Goal: Find specific page/section: Find specific page/section

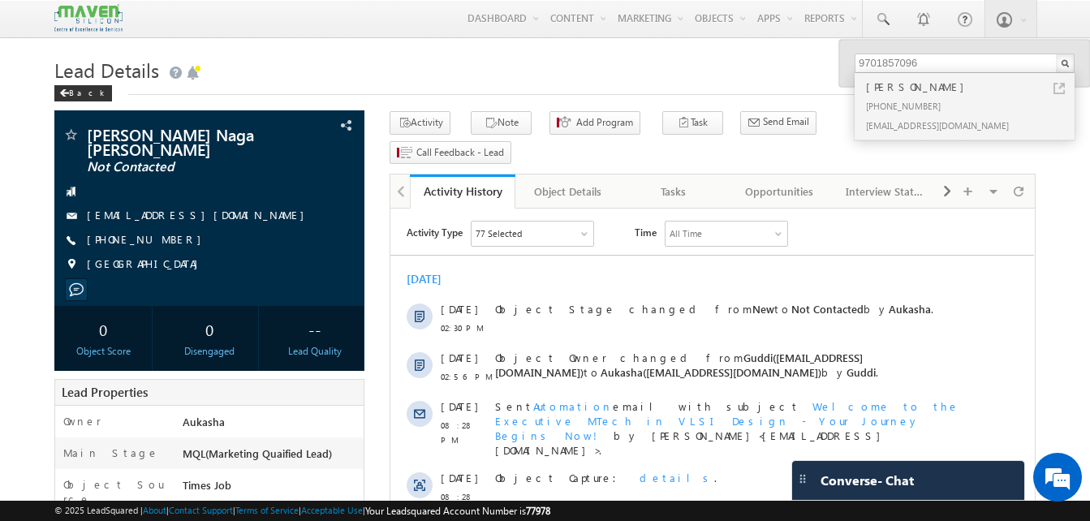
click at [302, 85] on div "Back" at bounding box center [544, 89] width 981 height 11
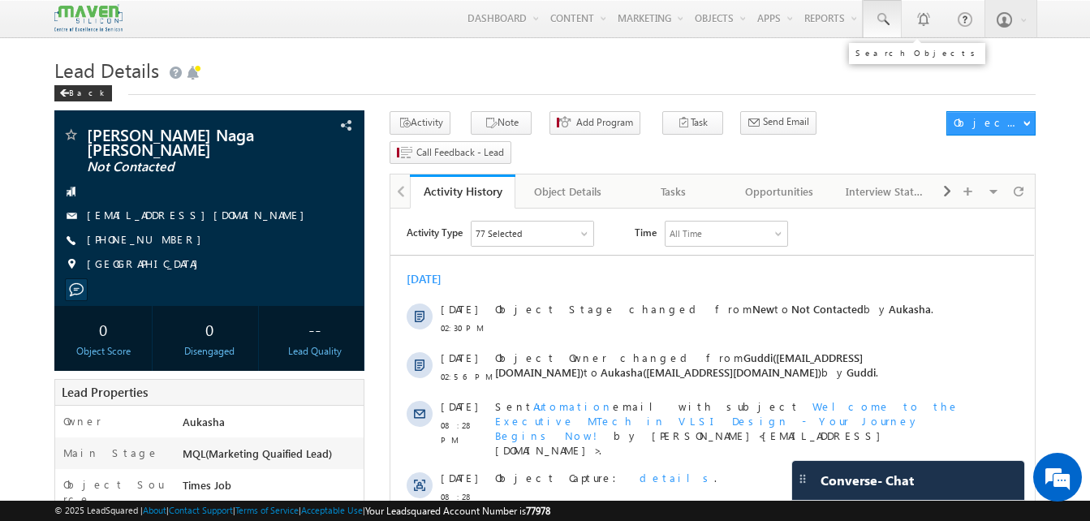
click at [888, 20] on span at bounding box center [882, 19] width 16 height 16
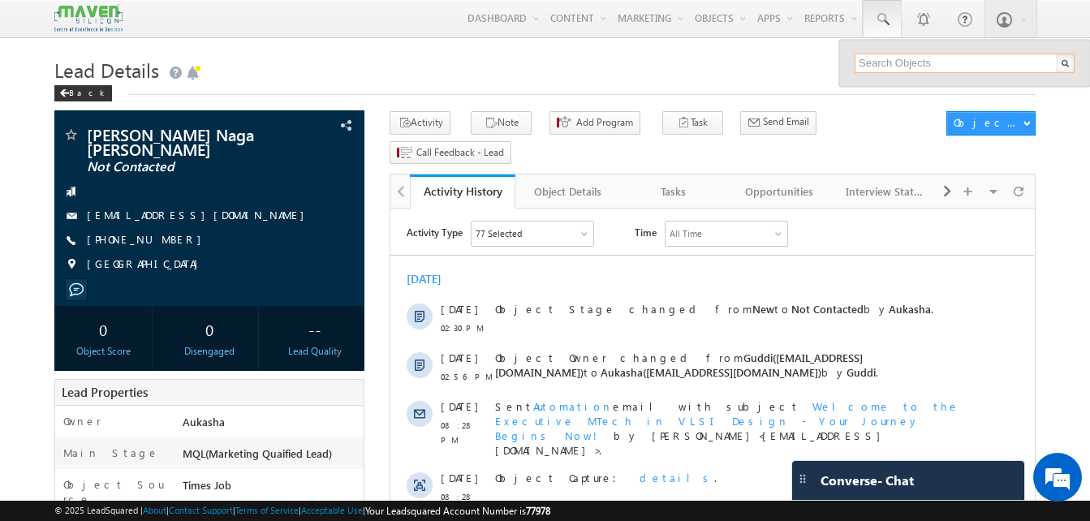
click at [907, 57] on input "text" at bounding box center [965, 63] width 220 height 19
paste input "6303565281"
paste input "[EMAIL_ADDRESS][DOMAIN_NAME]"
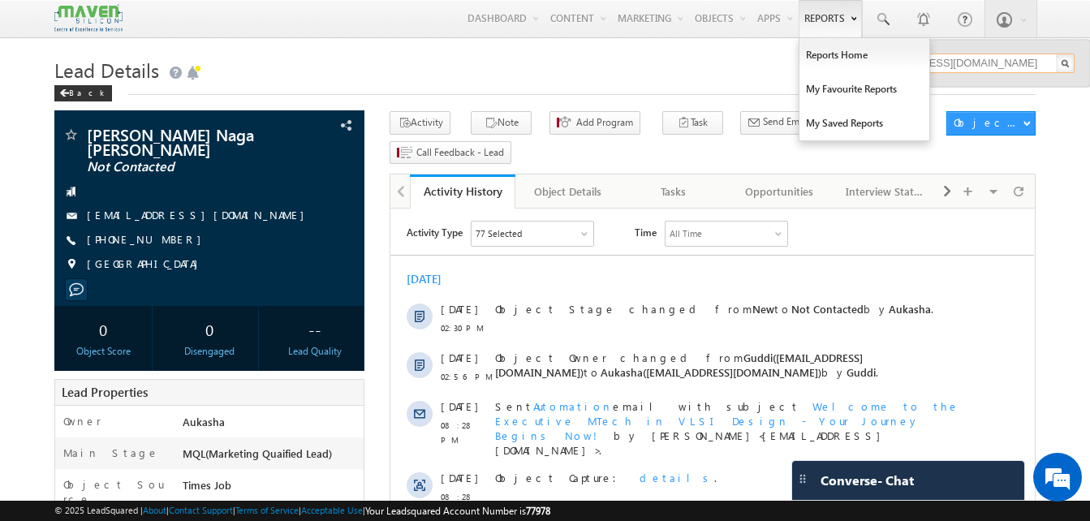
type input "[EMAIL_ADDRESS][DOMAIN_NAME]"
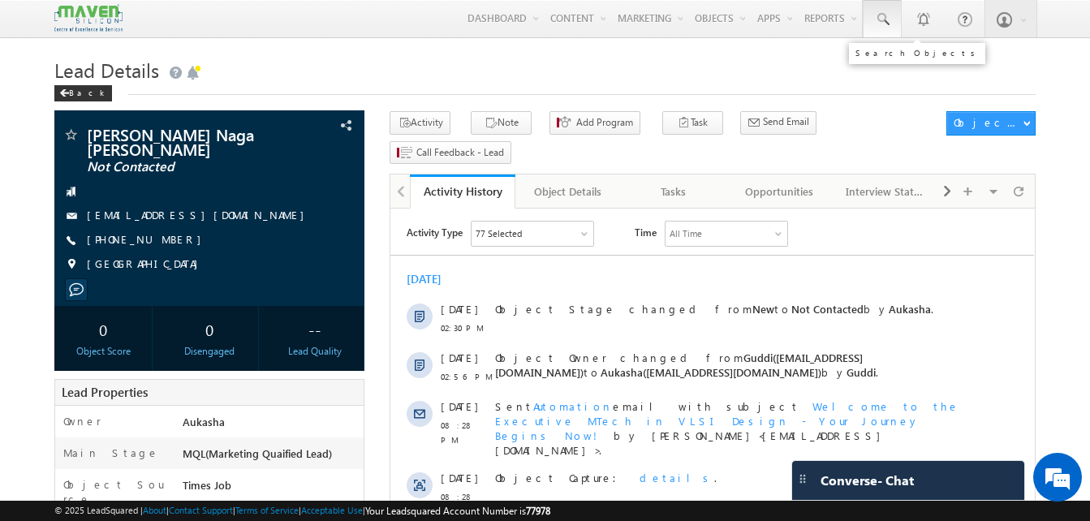
click at [877, 6] on link at bounding box center [882, 18] width 39 height 37
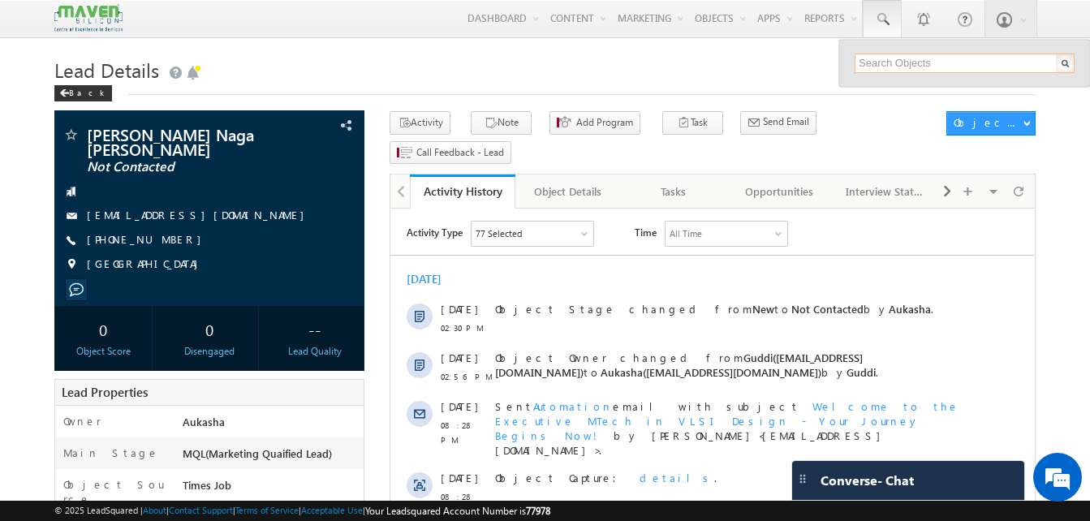
paste input "[EMAIL_ADDRESS][DOMAIN_NAME]"
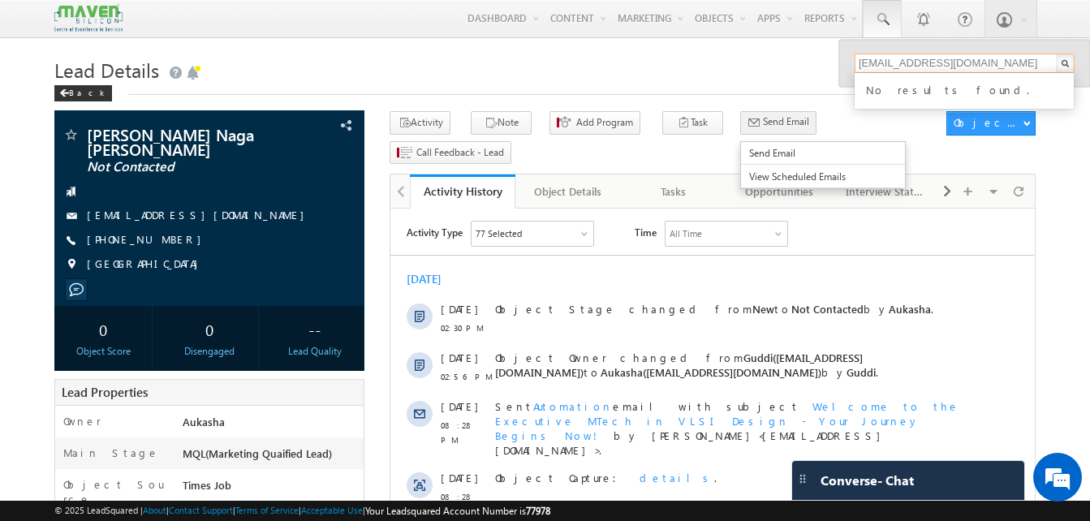
type input "[EMAIL_ADDRESS][DOMAIN_NAME]"
click at [763, 118] on span "Send Email" at bounding box center [786, 121] width 46 height 15
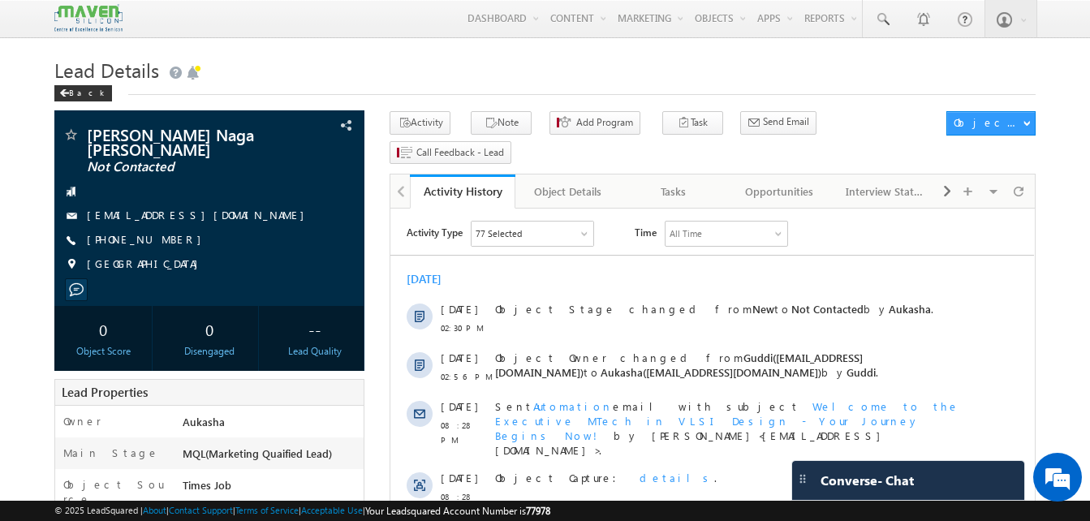
click at [404, 77] on h1 "Lead Details" at bounding box center [544, 69] width 981 height 32
click at [879, 12] on span at bounding box center [882, 19] width 16 height 16
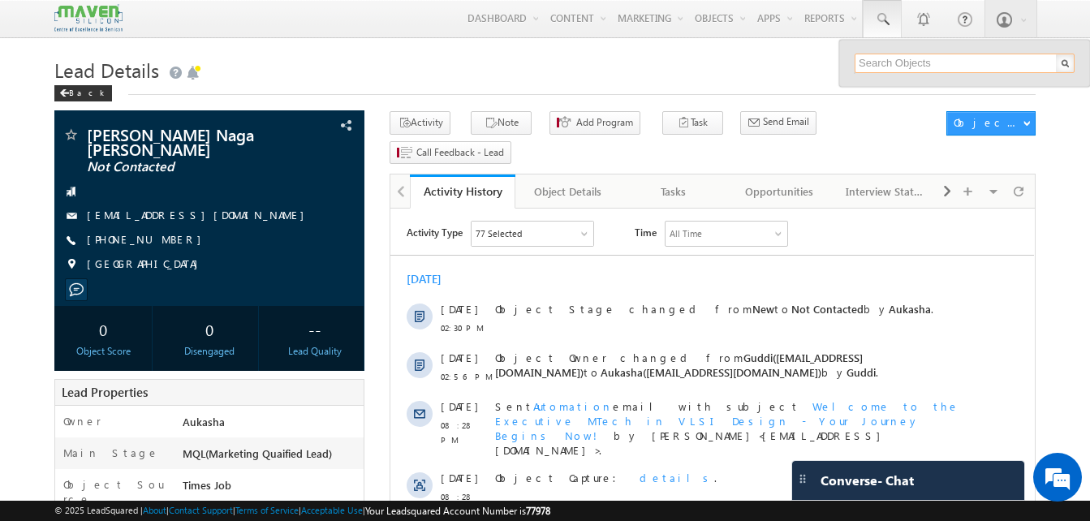
click at [907, 54] on input "text" at bounding box center [965, 63] width 220 height 19
paste input "9962046467"
type input "9962046467"
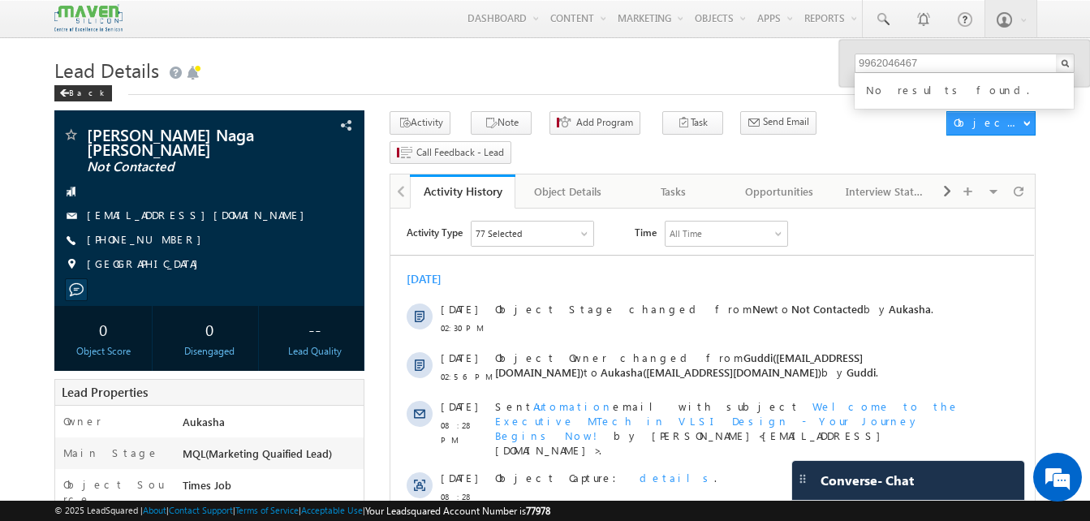
click at [749, 95] on div "Back" at bounding box center [544, 89] width 981 height 11
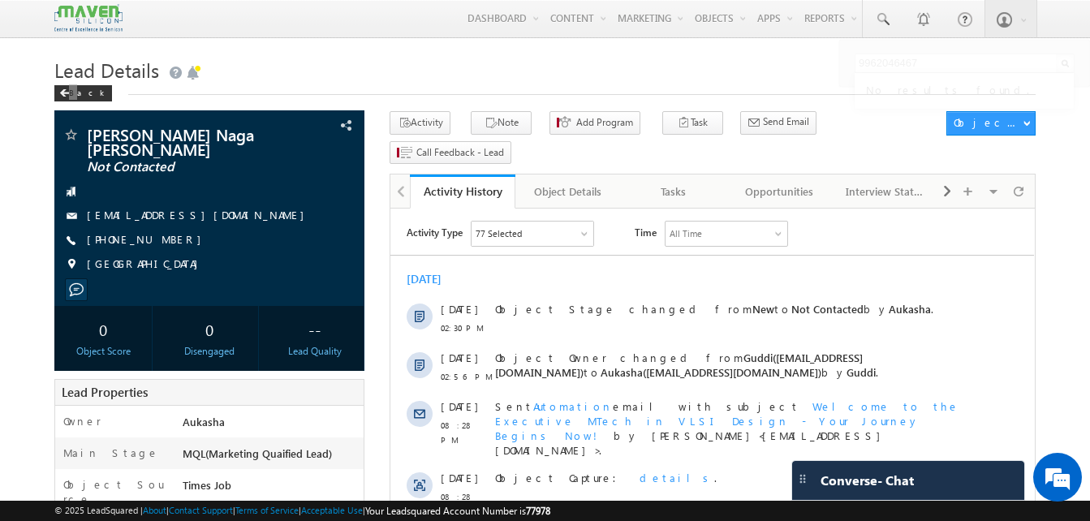
click at [749, 95] on div "Back" at bounding box center [544, 89] width 981 height 11
